Goal: Transaction & Acquisition: Purchase product/service

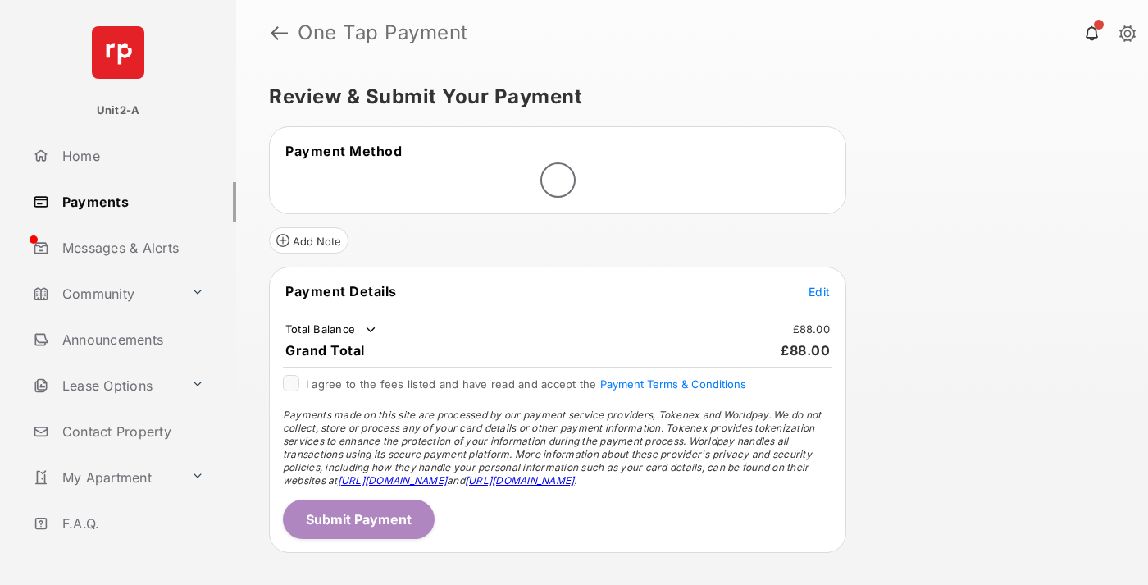
click at [820, 291] on span "Edit" at bounding box center [819, 292] width 21 height 14
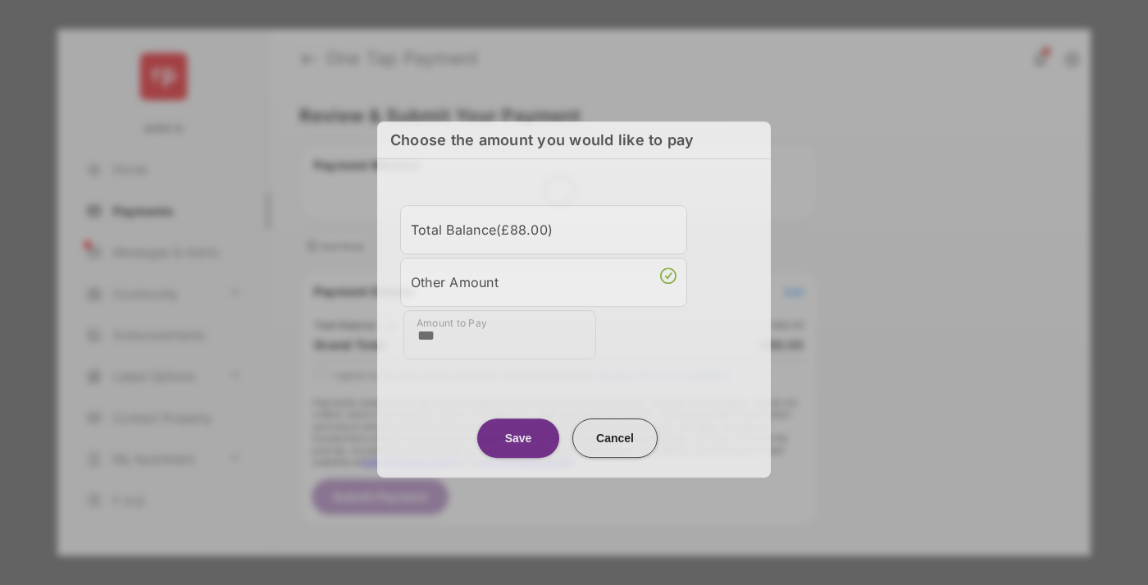
type input "***"
click at [518, 439] on button "Save" at bounding box center [518, 437] width 82 height 39
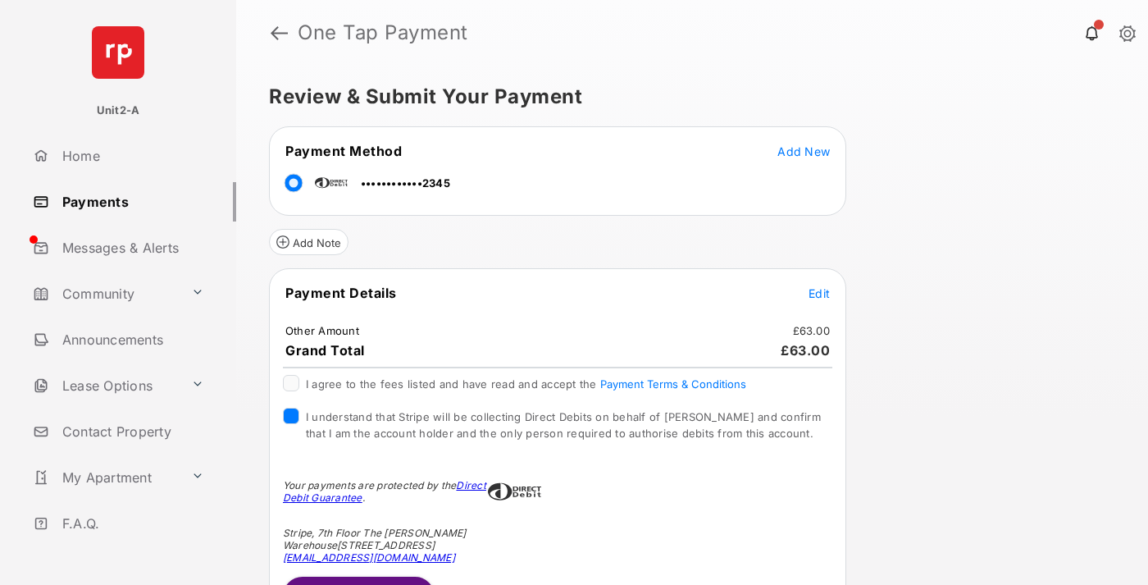
click at [358, 580] on button "Submit Payment" at bounding box center [359, 596] width 152 height 39
